Goal: Register for event/course

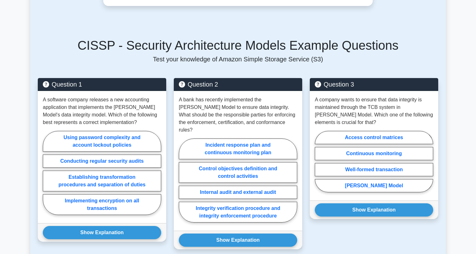
scroll to position [443, 0]
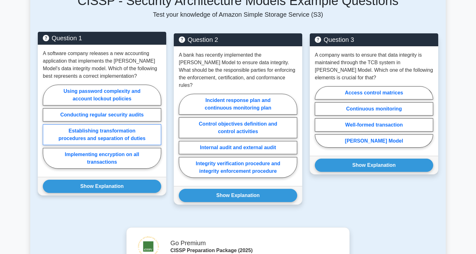
click at [119, 135] on label "Establishing transformation procedures and separation of duties" at bounding box center [102, 134] width 118 height 21
click at [47, 131] on input "Establishing transformation procedures and separation of duties" at bounding box center [45, 129] width 4 height 4
radio input "true"
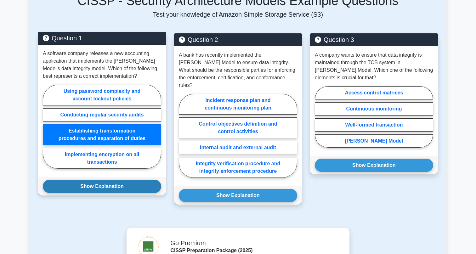
click at [120, 180] on button "Show Explanation" at bounding box center [102, 186] width 118 height 13
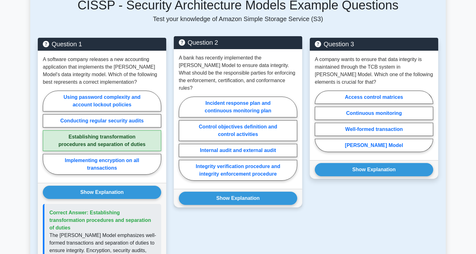
scroll to position [438, 0]
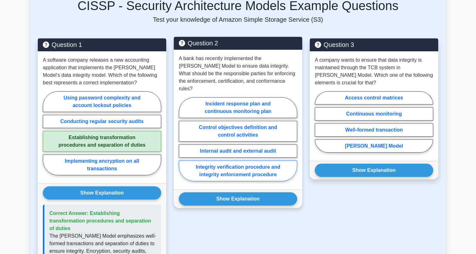
click at [267, 161] on label "Integrity verification procedure and integrity enforcement procedure" at bounding box center [238, 171] width 118 height 21
click at [183, 143] on input "Integrity verification procedure and integrity enforcement procedure" at bounding box center [181, 141] width 4 height 4
radio input "true"
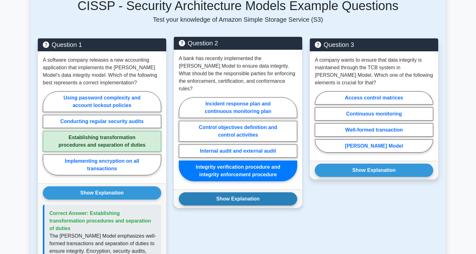
click at [268, 193] on button "Show Explanation" at bounding box center [238, 199] width 118 height 13
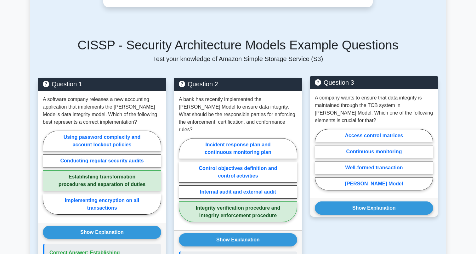
scroll to position [398, 0]
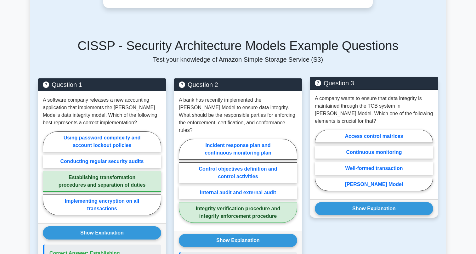
click at [396, 162] on label "Well-formed transaction" at bounding box center [374, 168] width 118 height 13
click at [319, 160] on input "Well-formed transaction" at bounding box center [317, 162] width 4 height 4
radio input "true"
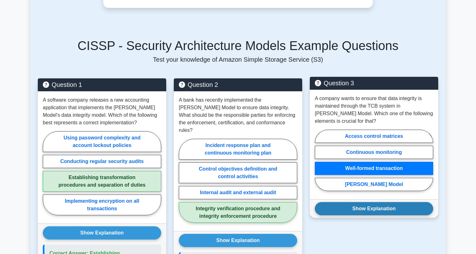
click at [396, 203] on button "Show Explanation" at bounding box center [374, 208] width 118 height 13
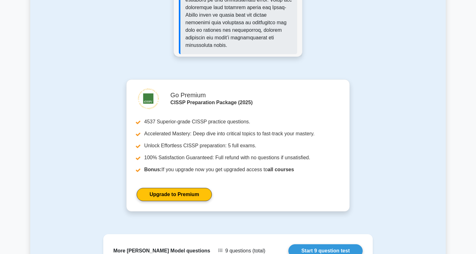
scroll to position [881, 0]
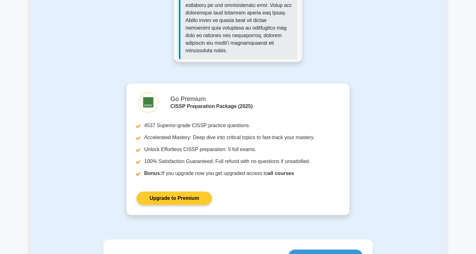
click at [188, 192] on link "Upgrade to Premium" at bounding box center [174, 198] width 75 height 13
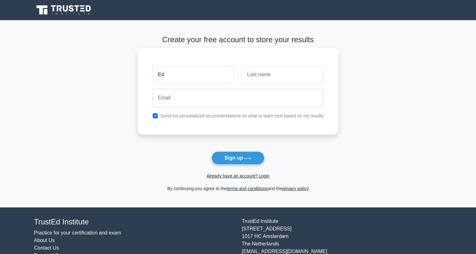
type input "Ed"
type input "Townsend"
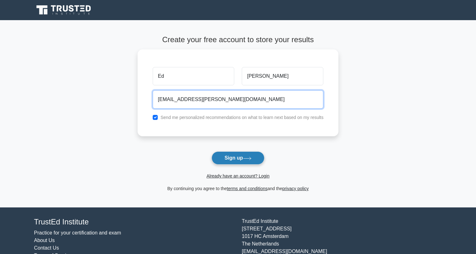
type input "ed.townsend@me.com"
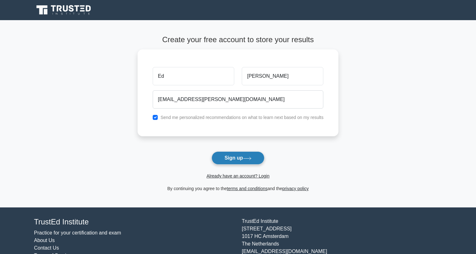
click at [229, 159] on button "Sign up" at bounding box center [238, 158] width 53 height 13
